Goal: Go to known website: Access a specific website the user already knows

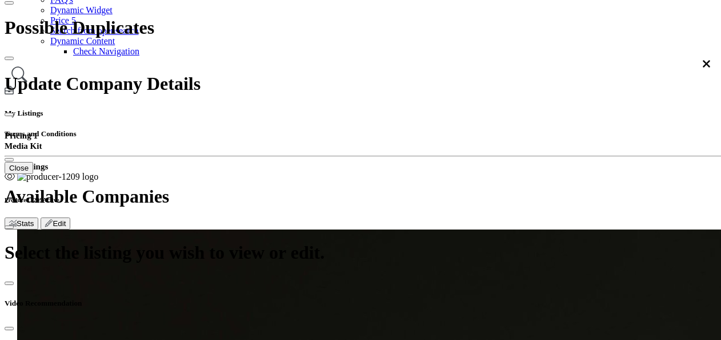
scroll to position [286, 0]
